Goal: Check status: Check status

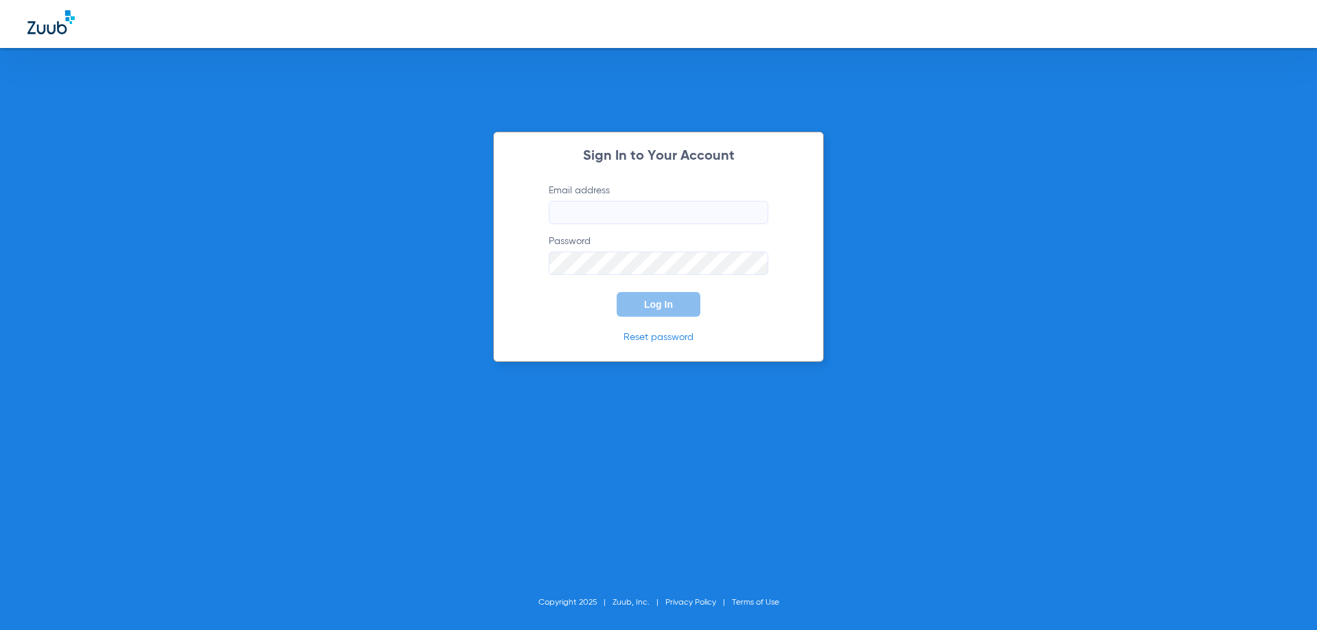
type input "[EMAIL_ADDRESS][DOMAIN_NAME]"
click at [674, 299] on button "Log In" at bounding box center [659, 304] width 84 height 25
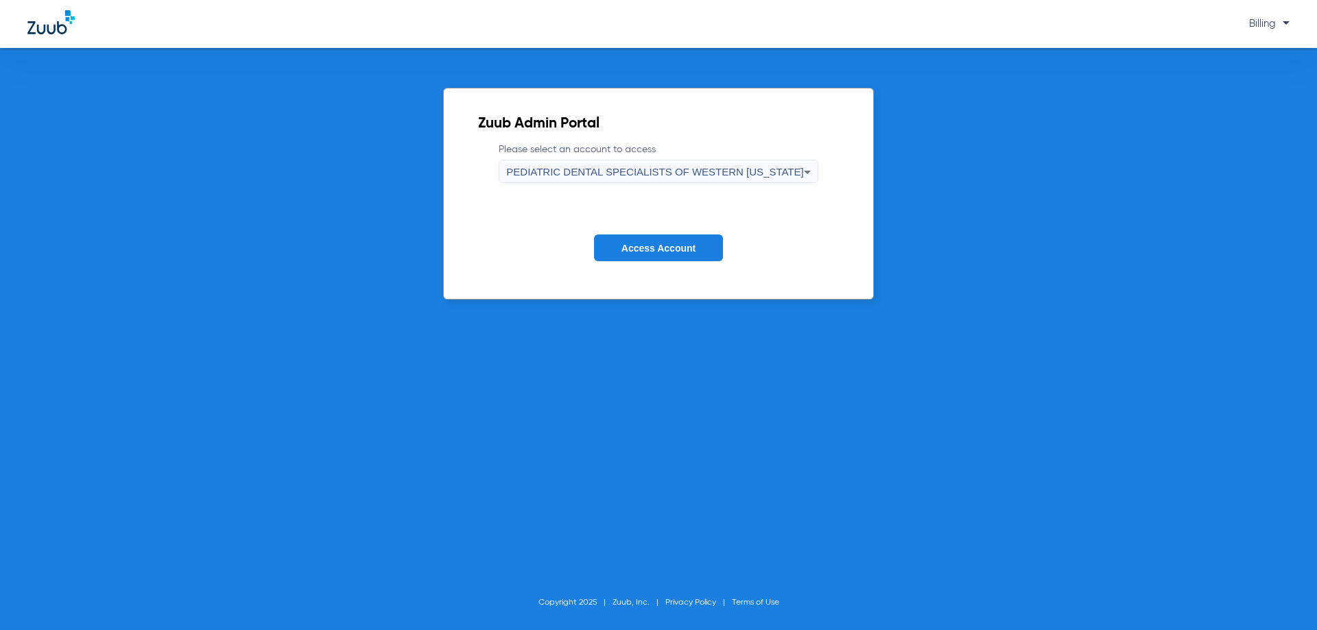
click at [722, 179] on div "PEDIATRIC DENTAL SPECIALISTS OF WESTERN [US_STATE]" at bounding box center [654, 171] width 297 height 23
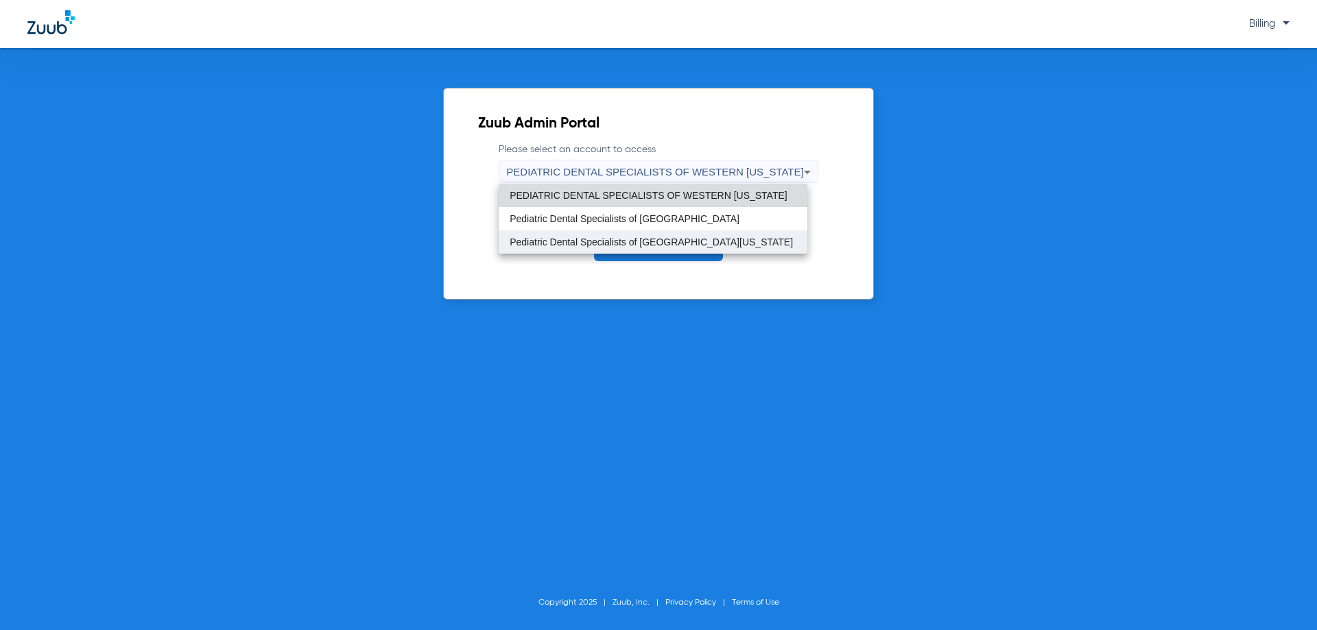
click at [687, 252] on mat-option "Pediatric Dental Specialists of [GEOGRAPHIC_DATA][US_STATE]" at bounding box center [653, 241] width 309 height 23
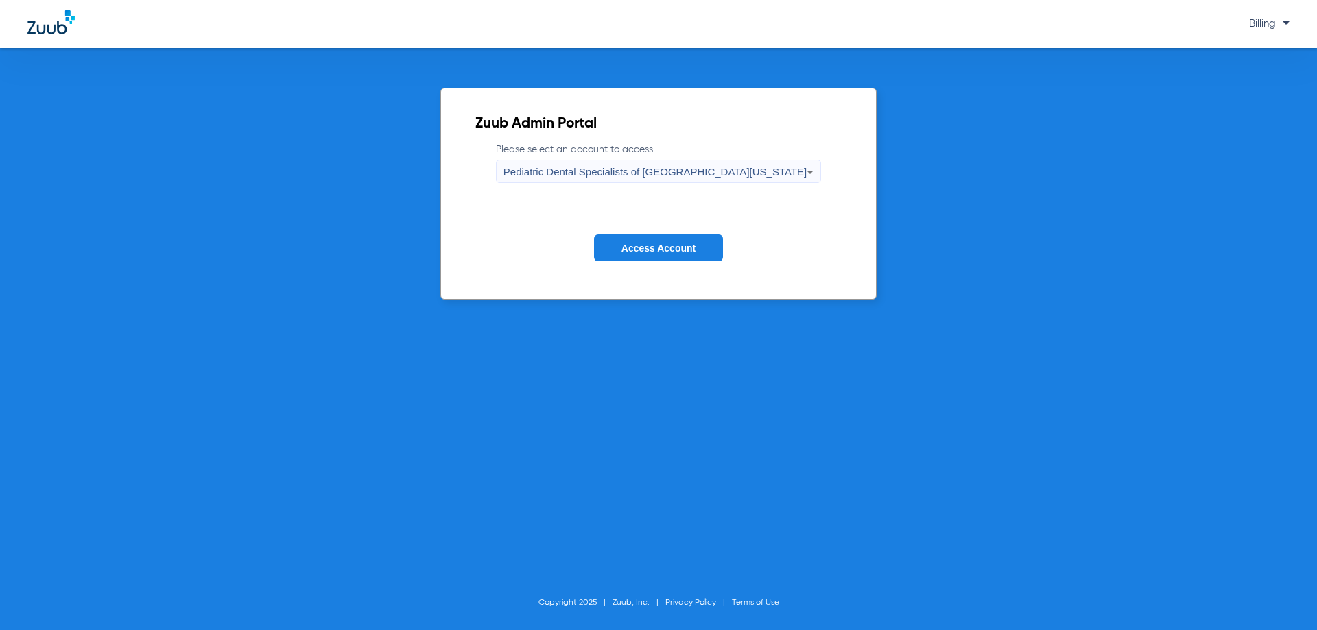
click at [687, 252] on span "Access Account" at bounding box center [658, 248] width 74 height 11
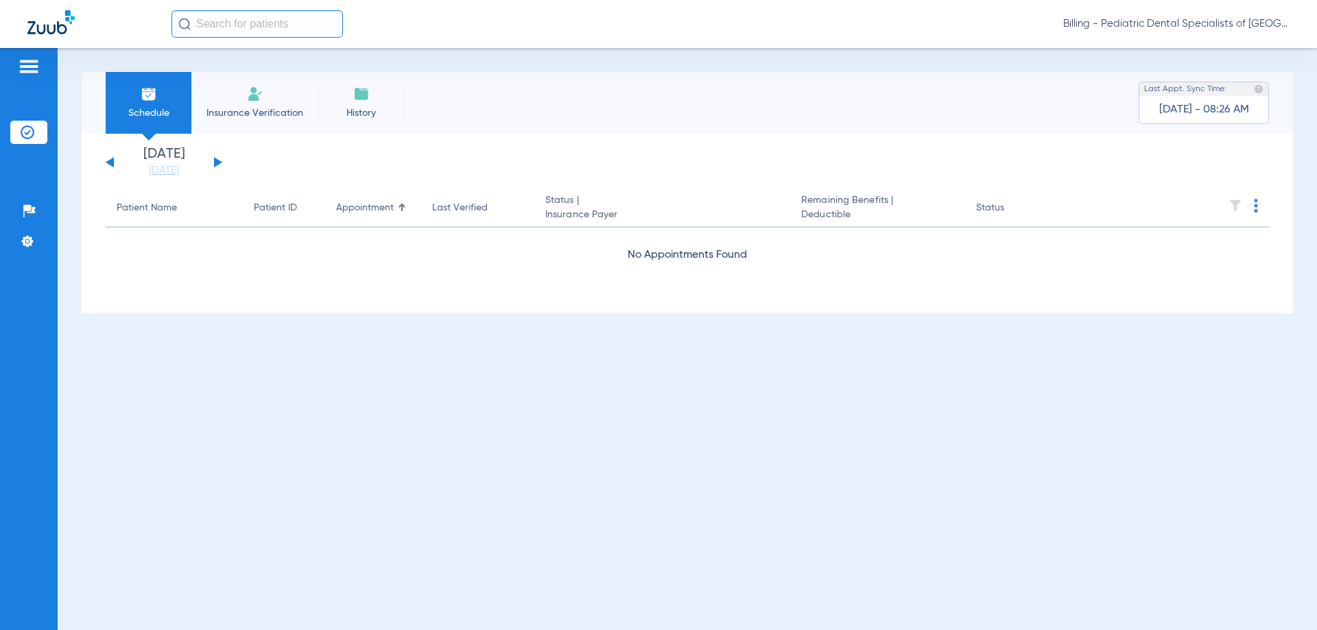
click at [219, 165] on div "[DATE] [DATE] [DATE] [DATE] [DATE] [DATE] [DATE] [DATE] [DATE] [DATE] [DATE] [D…" at bounding box center [164, 162] width 117 height 30
click at [215, 161] on button at bounding box center [218, 162] width 8 height 10
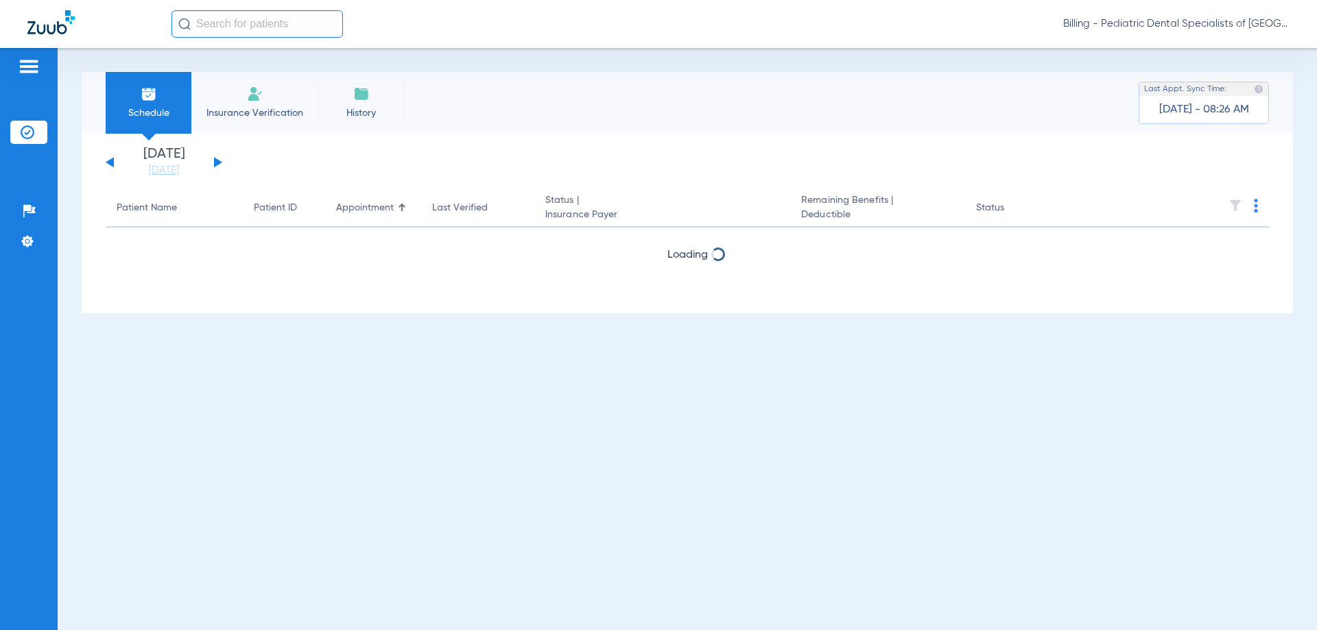
click at [215, 161] on button at bounding box center [218, 162] width 8 height 10
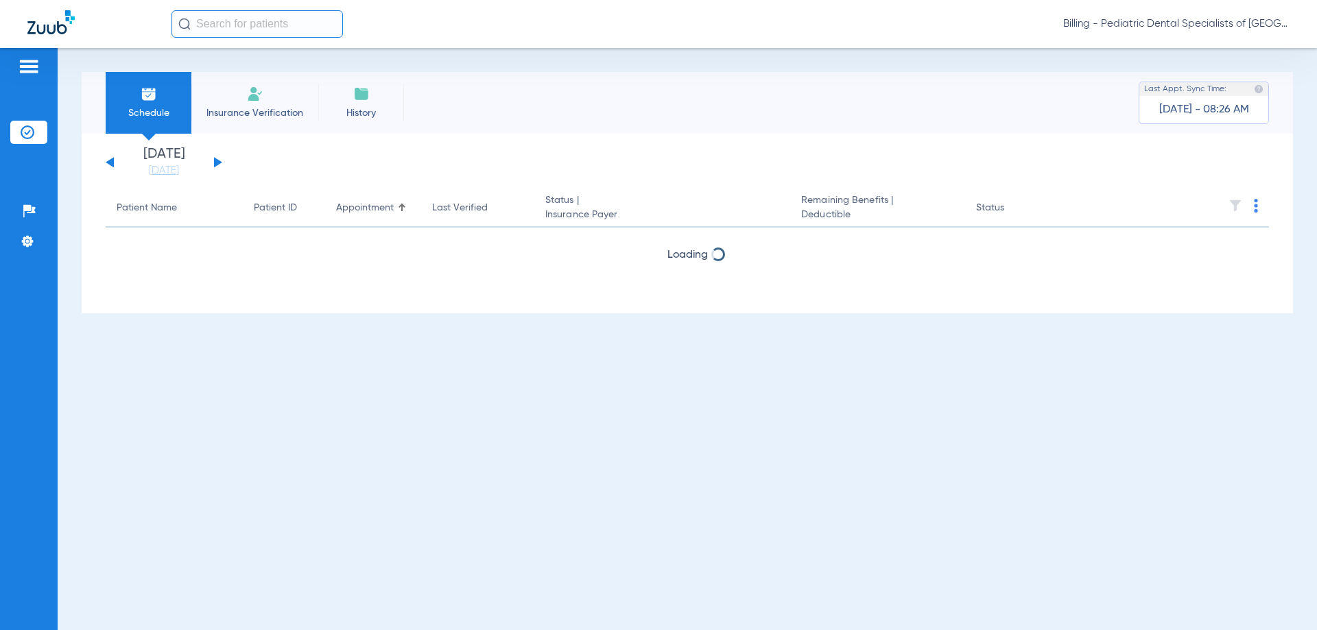
click at [215, 161] on button at bounding box center [218, 162] width 8 height 10
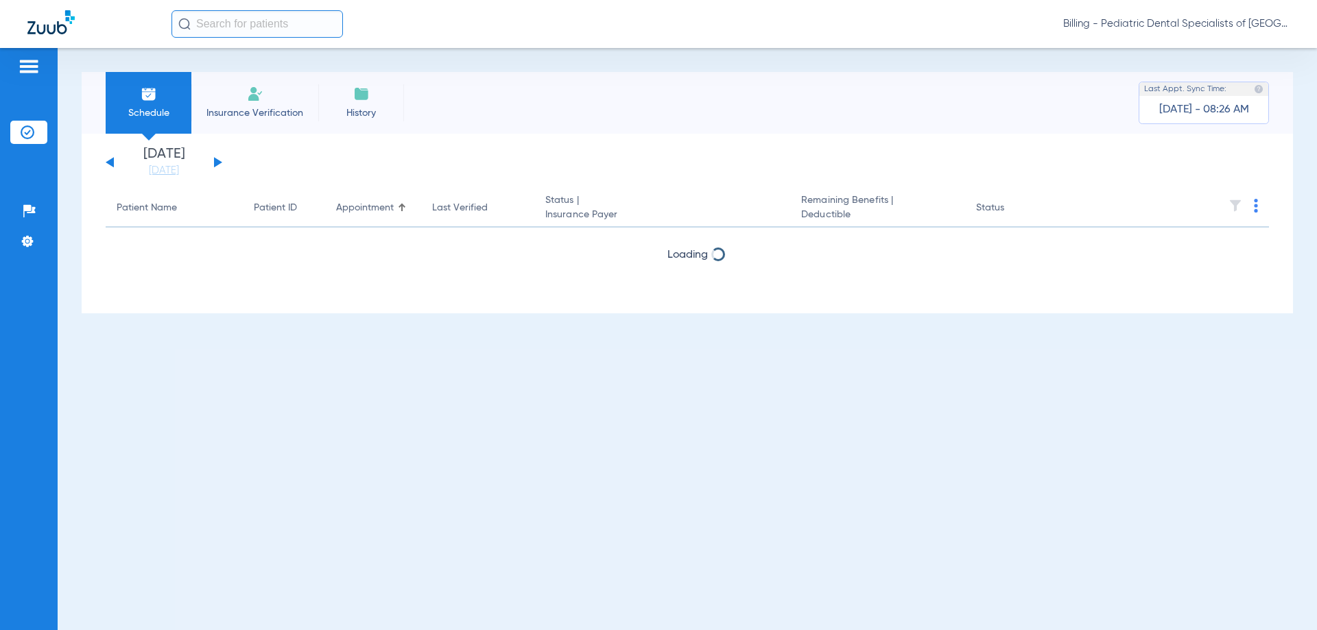
click at [215, 161] on button at bounding box center [218, 162] width 8 height 10
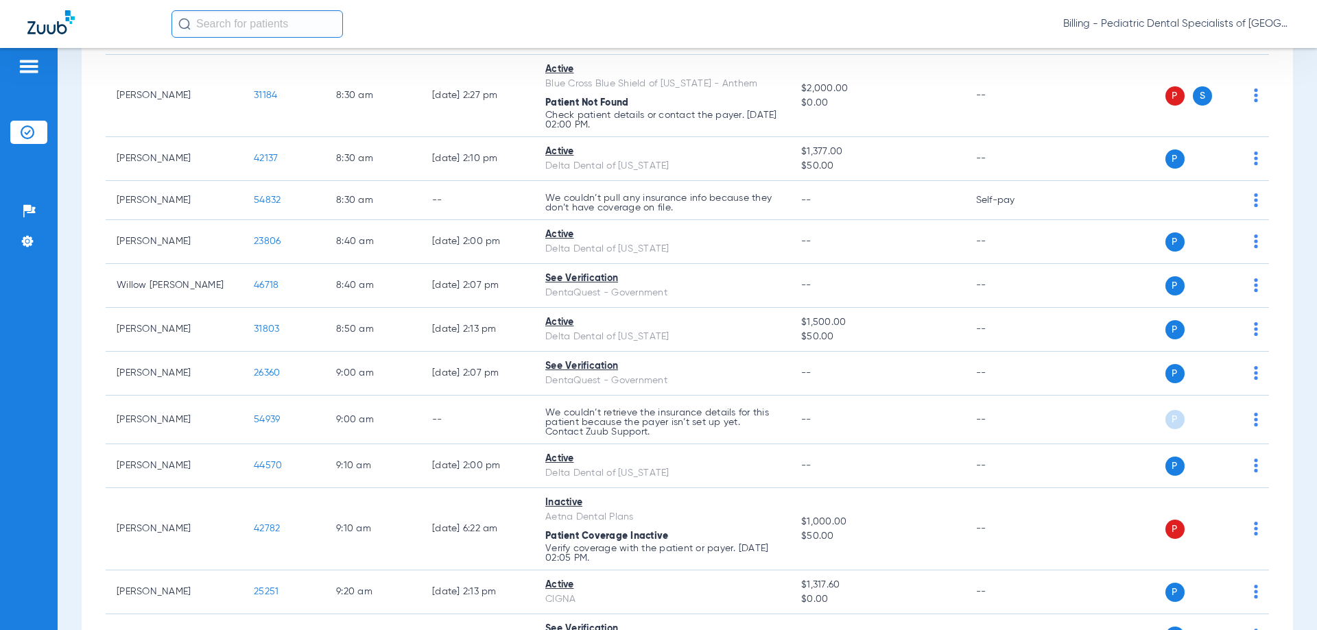
scroll to position [617, 0]
